Goal: Information Seeking & Learning: Check status

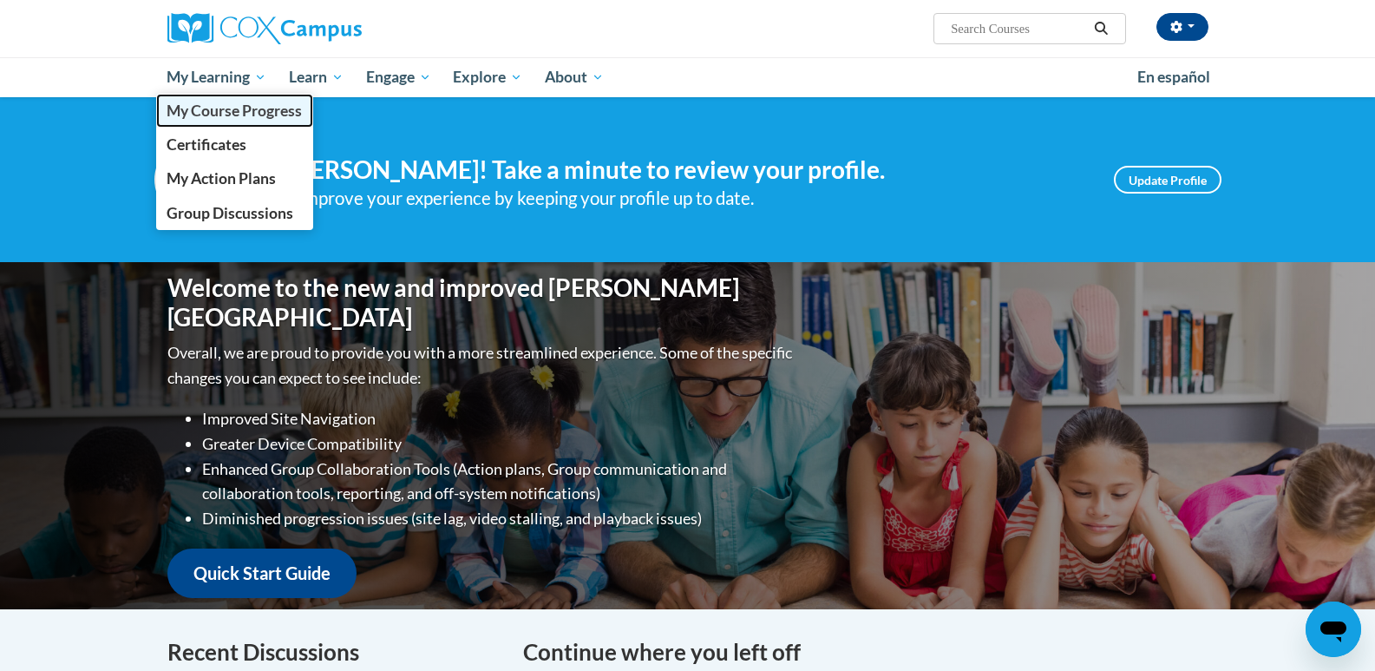
click at [230, 113] on span "My Course Progress" at bounding box center [234, 111] width 135 height 18
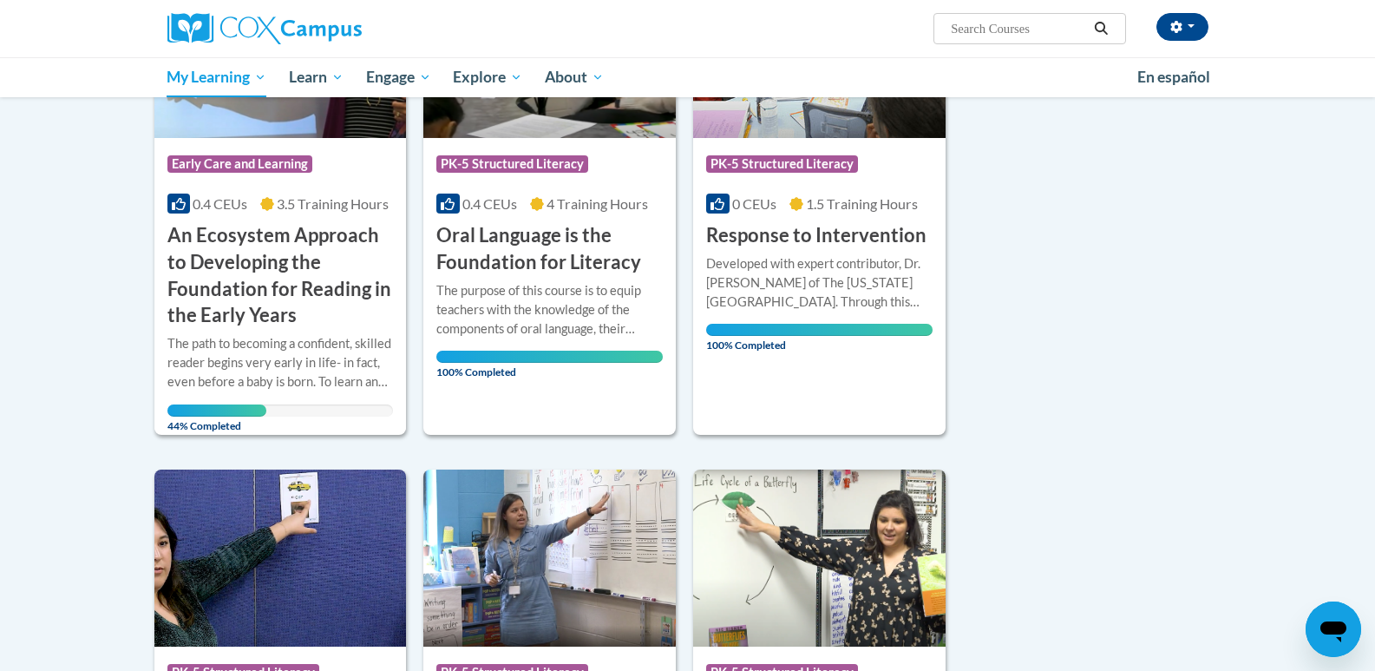
scroll to position [347, 0]
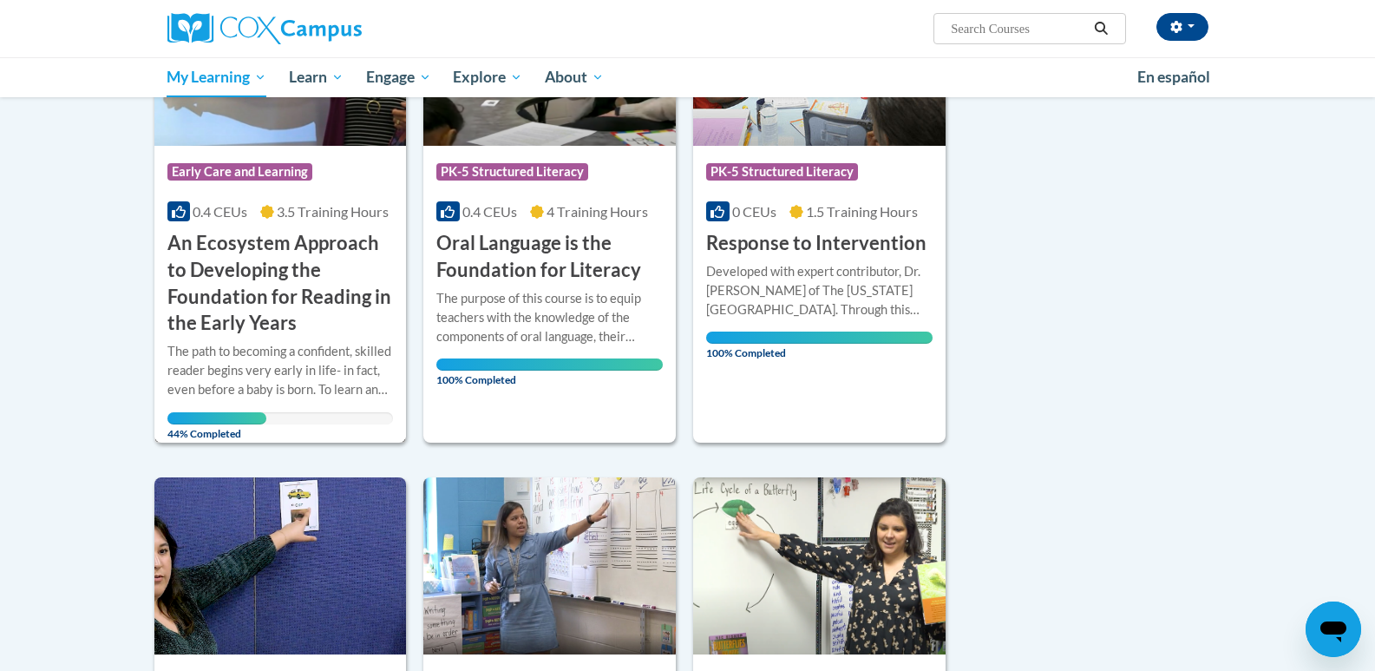
click at [279, 254] on h3 "An Ecosystem Approach to Developing the Foundation for Reading in the Early Yea…" at bounding box center [280, 283] width 226 height 107
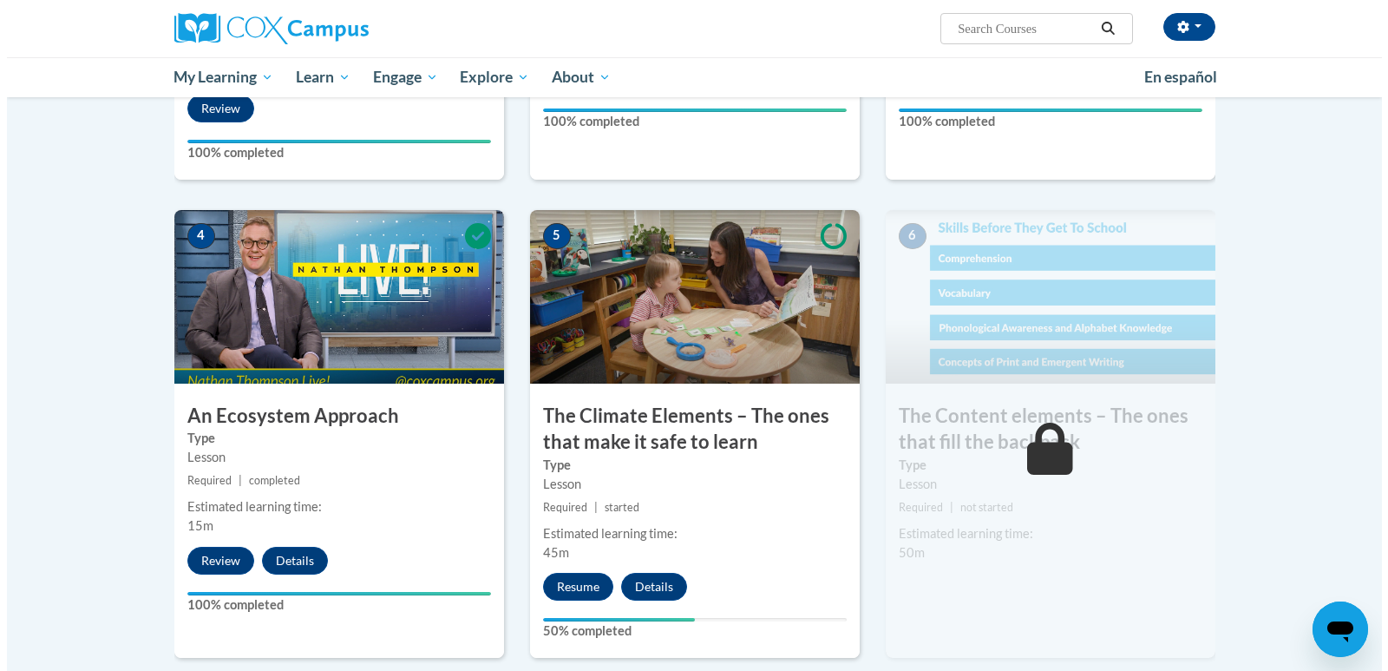
scroll to position [781, 0]
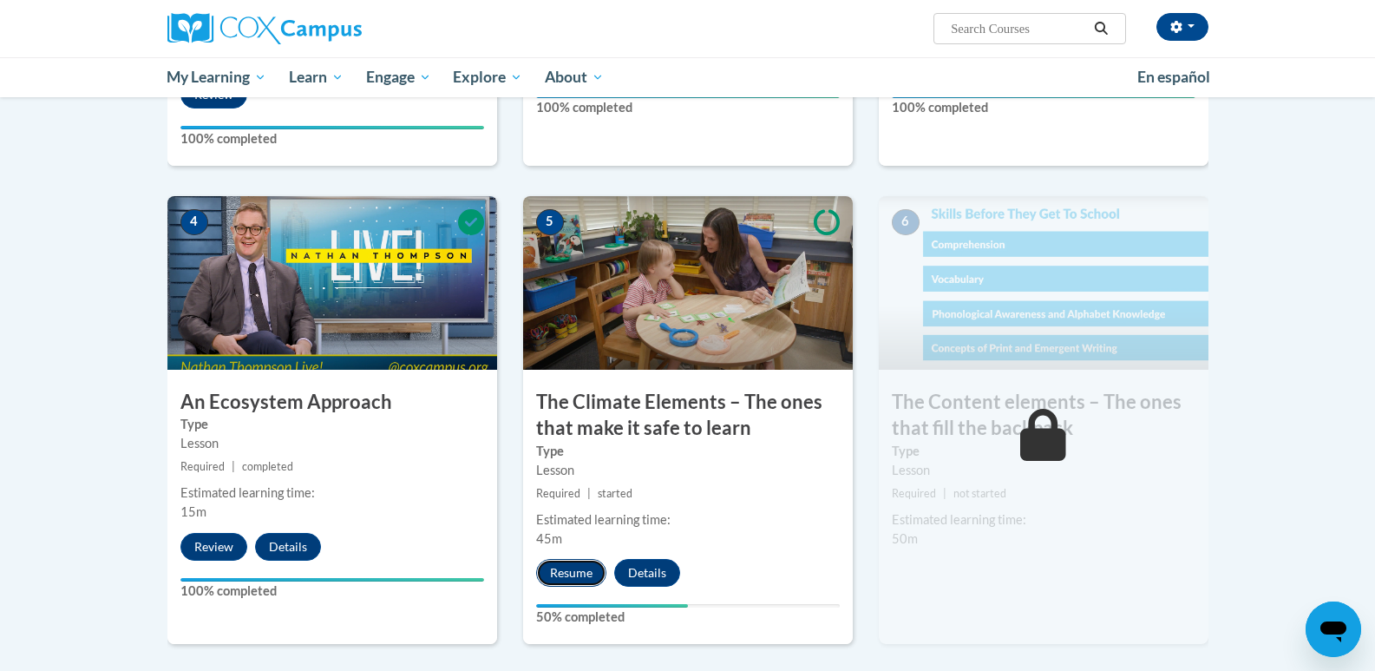
click at [576, 570] on button "Resume" at bounding box center [571, 573] width 70 height 28
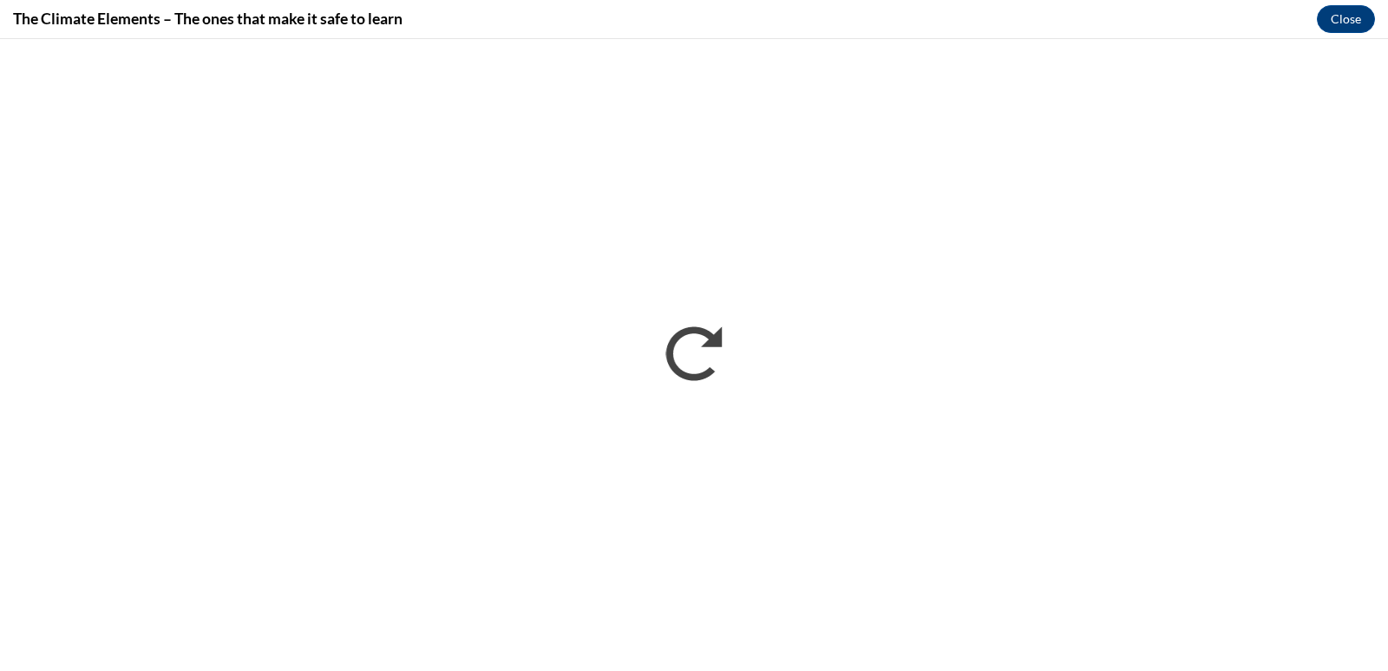
scroll to position [0, 0]
